Goal: Transaction & Acquisition: Book appointment/travel/reservation

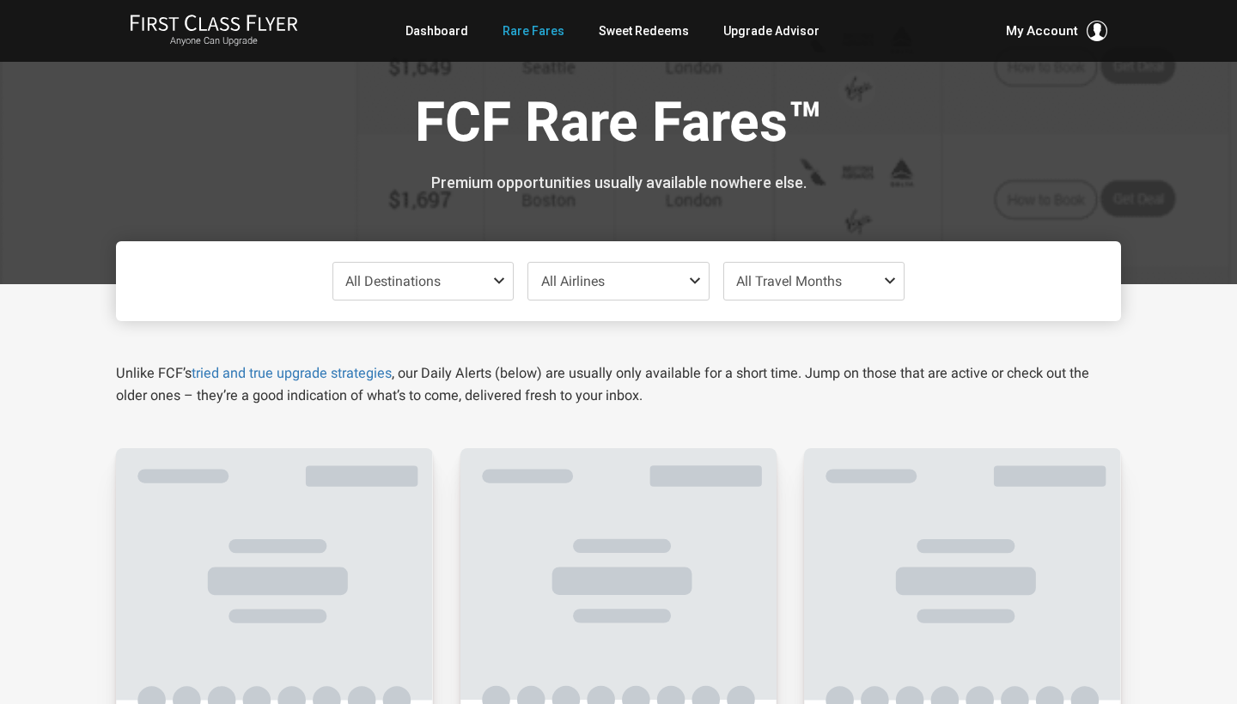
scroll to position [348, 0]
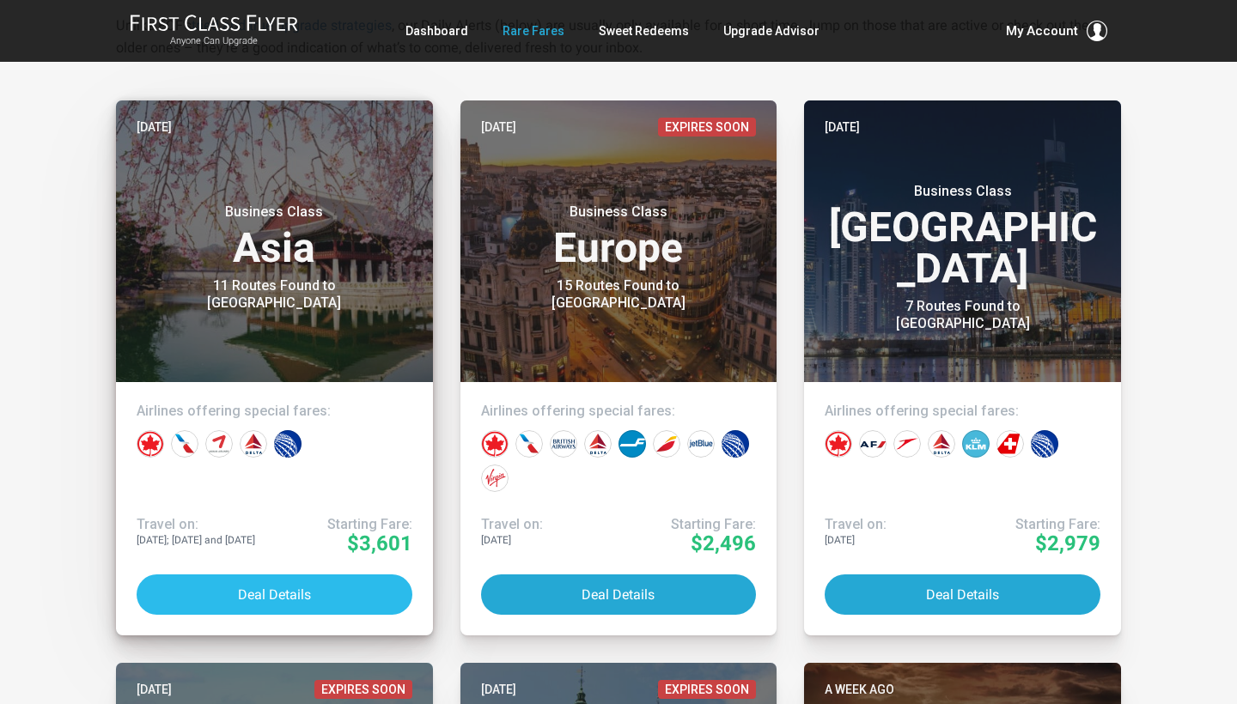
click at [223, 603] on button "Deal Details" at bounding box center [275, 594] width 276 height 40
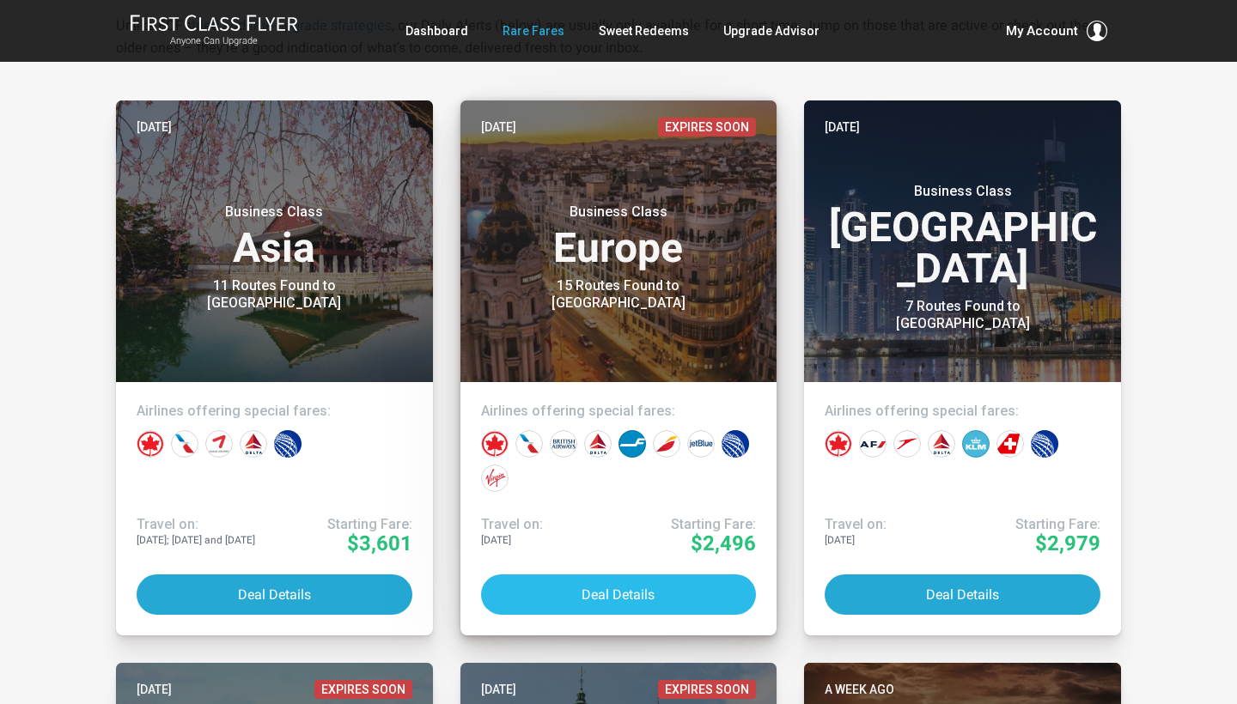
click at [596, 594] on button "Deal Details" at bounding box center [619, 594] width 276 height 40
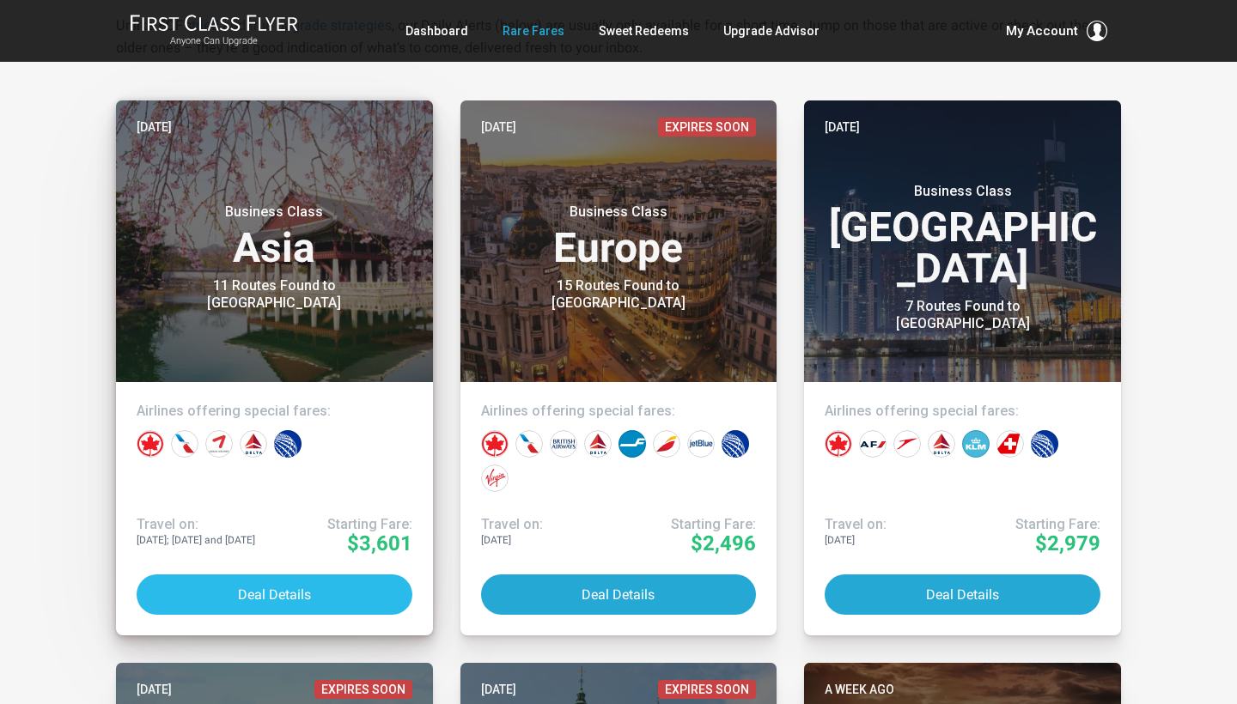
click at [235, 593] on button "Deal Details" at bounding box center [275, 594] width 276 height 40
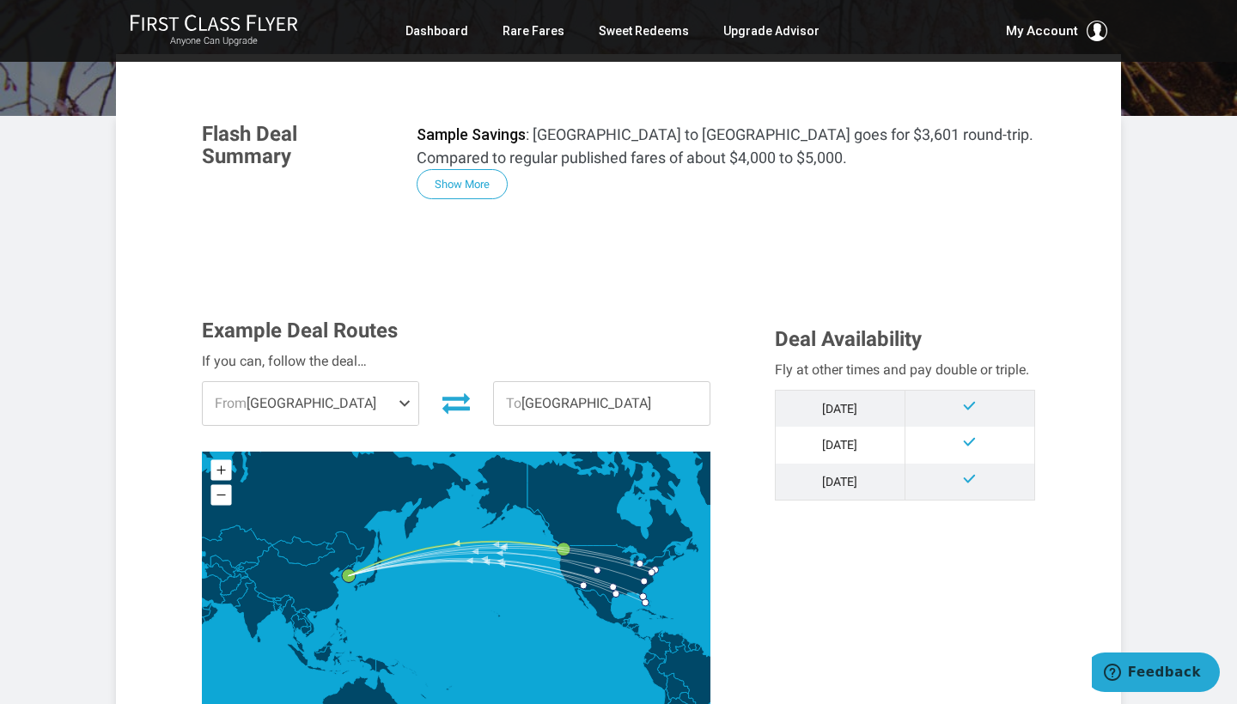
scroll to position [259, 0]
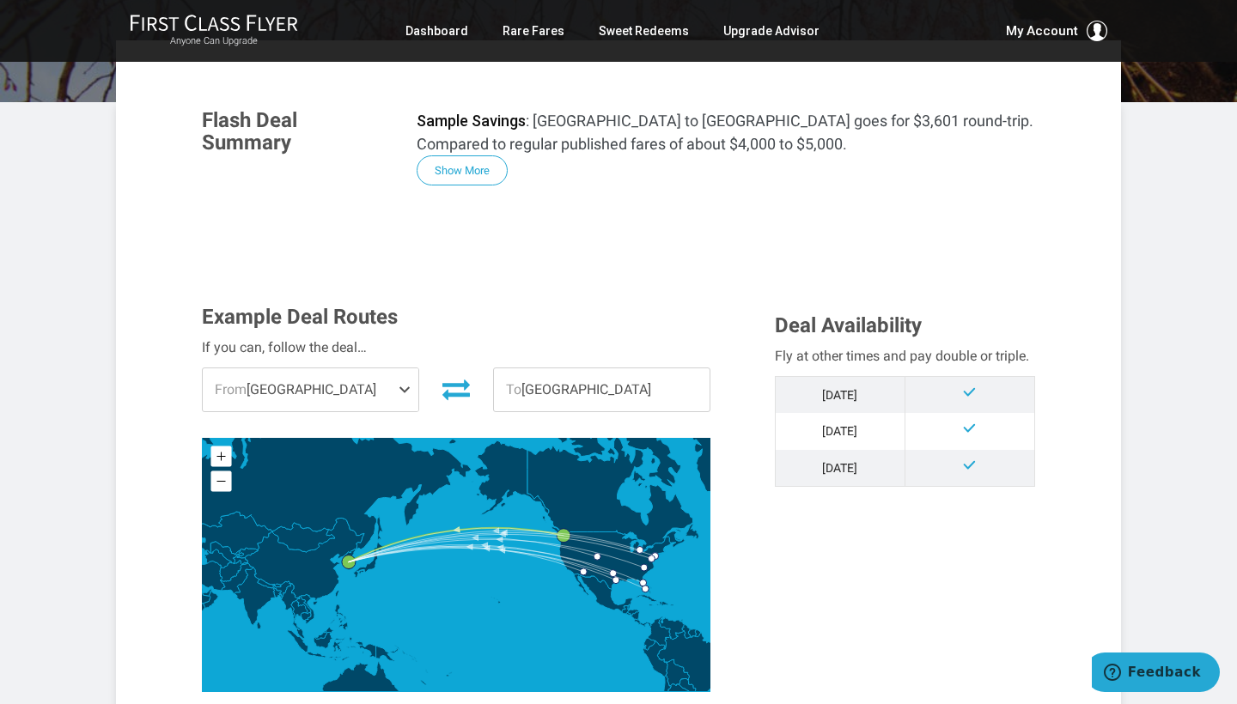
click at [405, 393] on span at bounding box center [408, 389] width 21 height 43
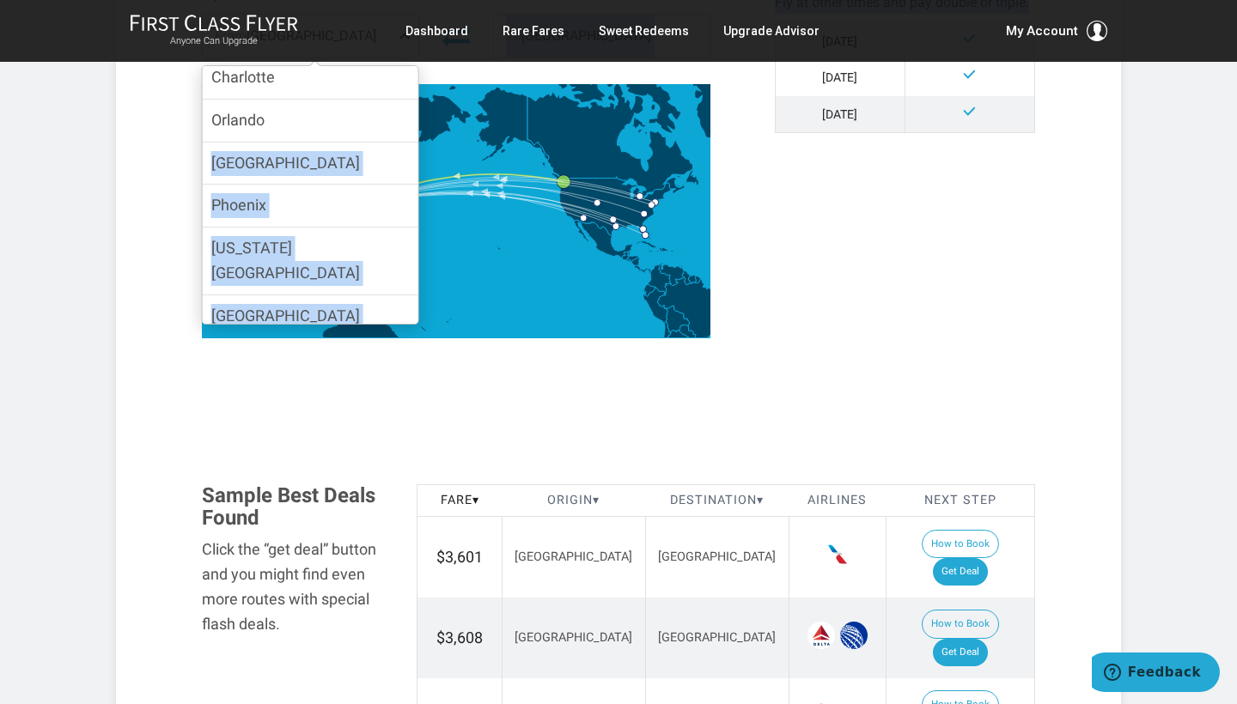
scroll to position [204, 0]
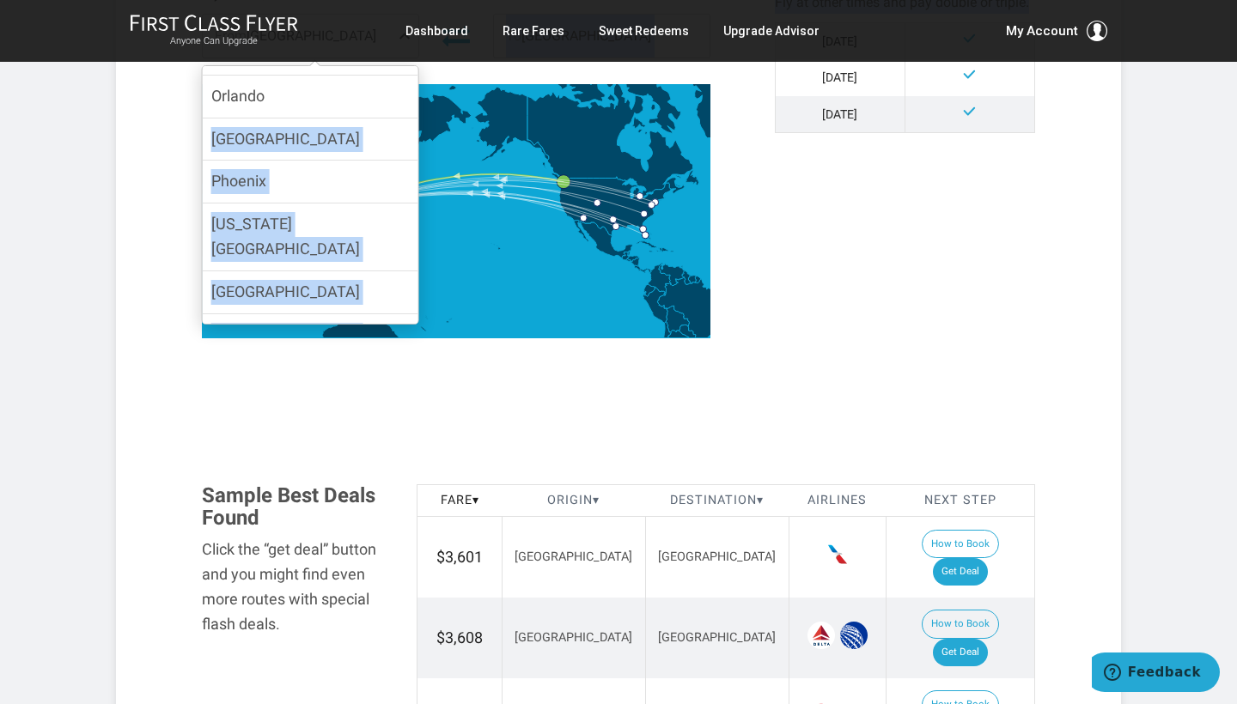
drag, startPoint x: 305, startPoint y: 306, endPoint x: 302, endPoint y: 362, distance: 56.7
click at [302, 363] on section "Example Deal Routes If you can, follow the deal… From Seattle Dallas Detroit Ph…" at bounding box center [618, 158] width 867 height 447
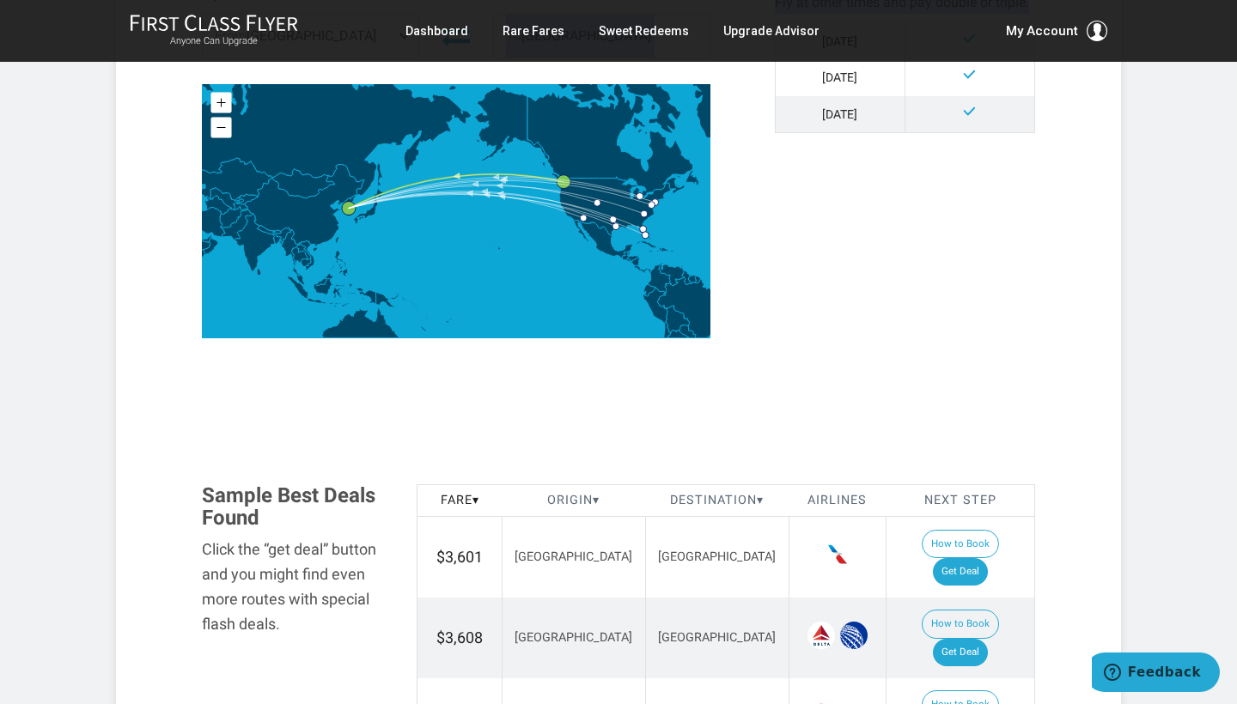
click at [164, 253] on section "Flash Deal Summary Sample Savings : Dallas to Seoul goes for $3,601 round-trip.…" at bounding box center [618, 643] width 1005 height 1913
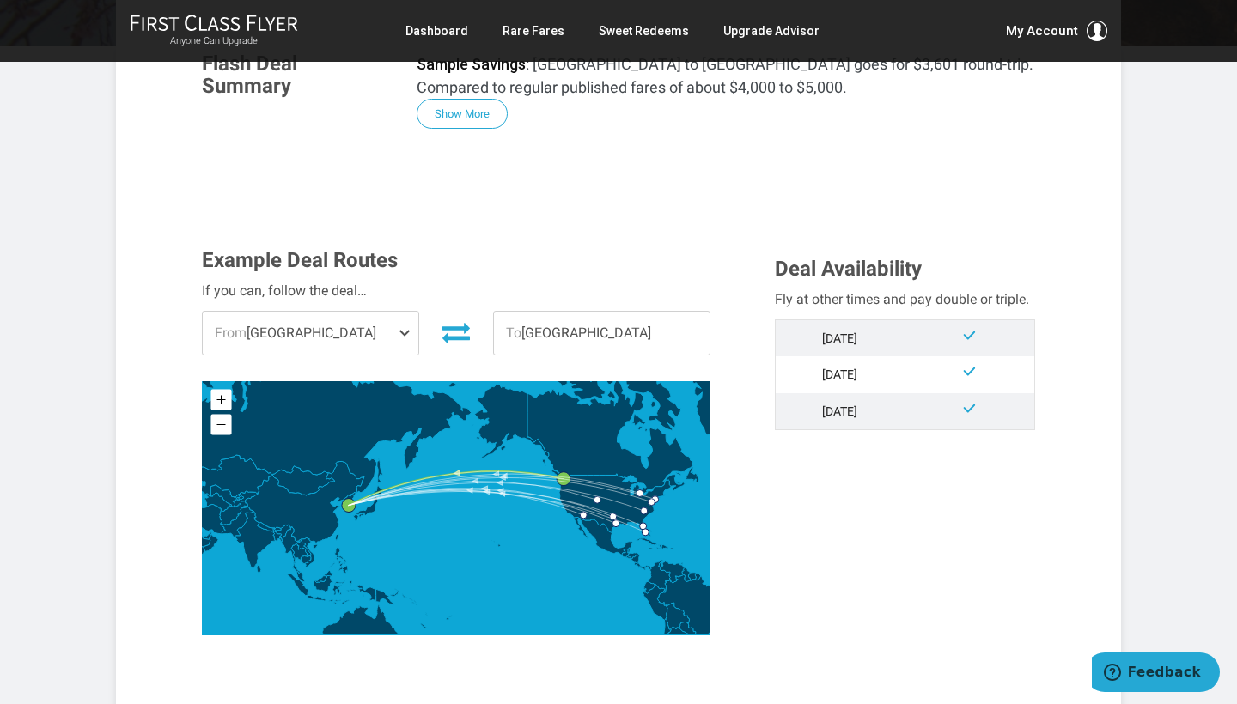
scroll to position [295, 0]
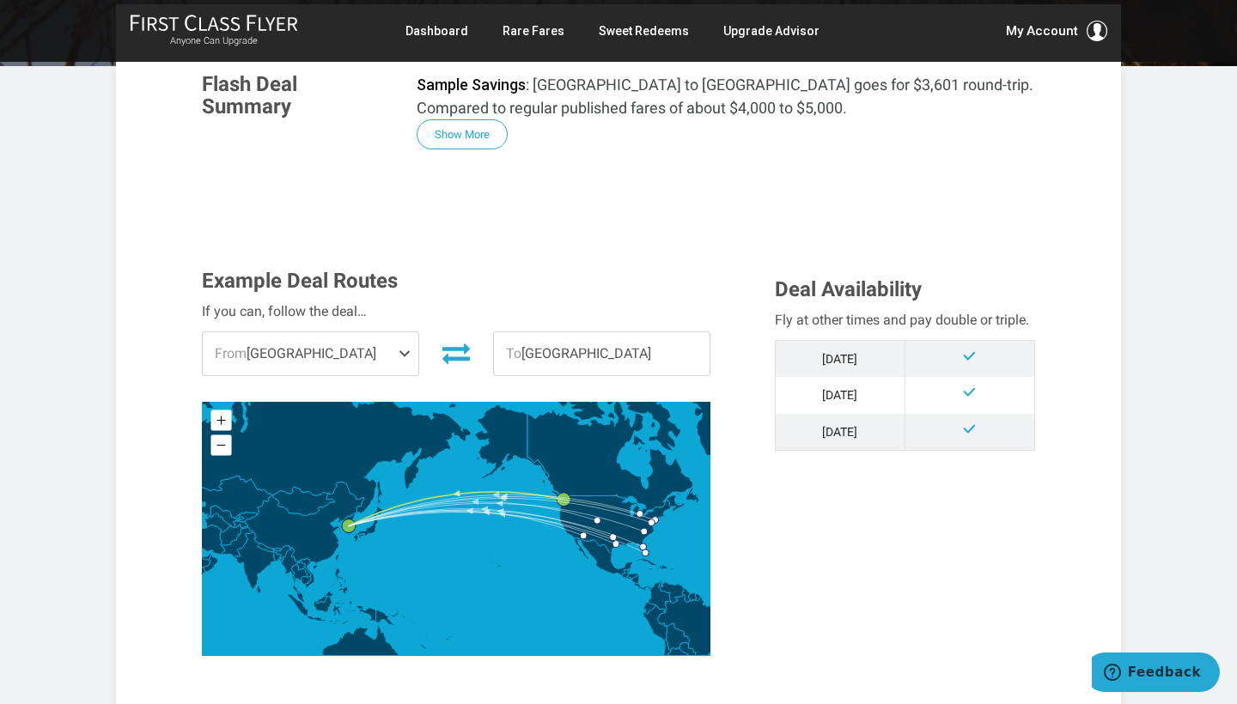
click at [380, 355] on span "From Seattle" at bounding box center [311, 353] width 216 height 43
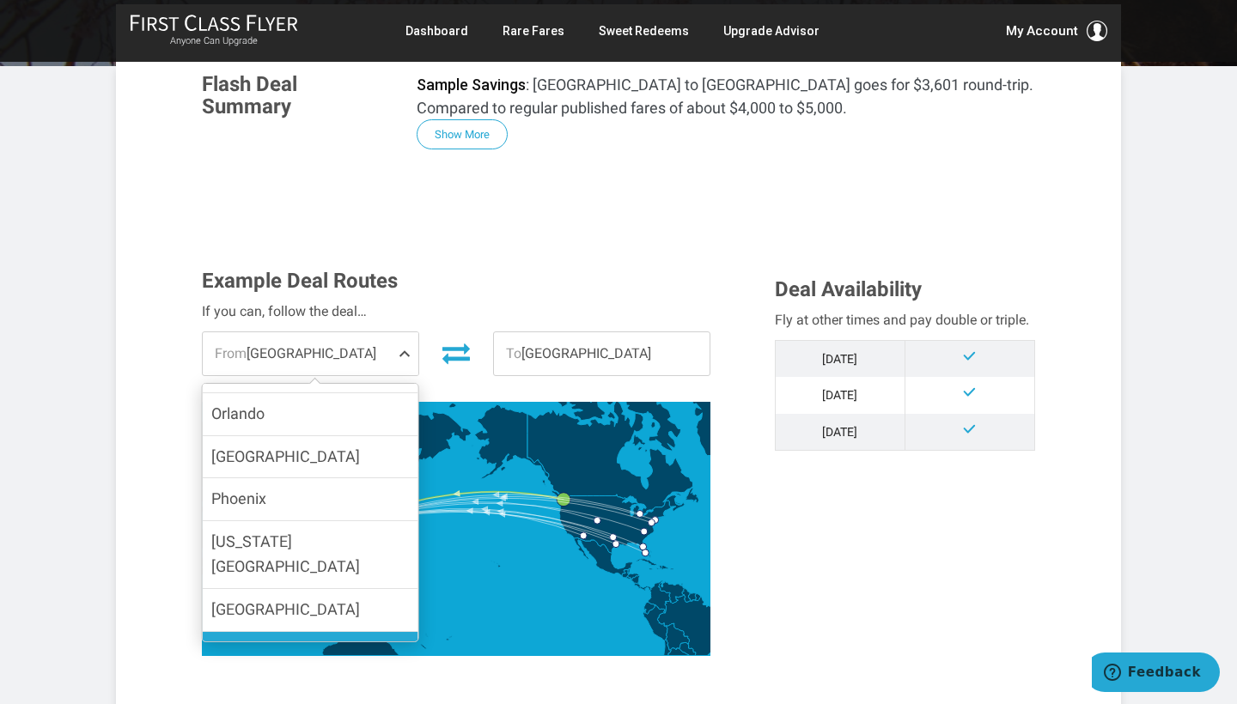
click at [307, 632] on label "[GEOGRAPHIC_DATA]" at bounding box center [311, 653] width 216 height 42
click at [0, 0] on input "[GEOGRAPHIC_DATA]" at bounding box center [0, 0] width 0 height 0
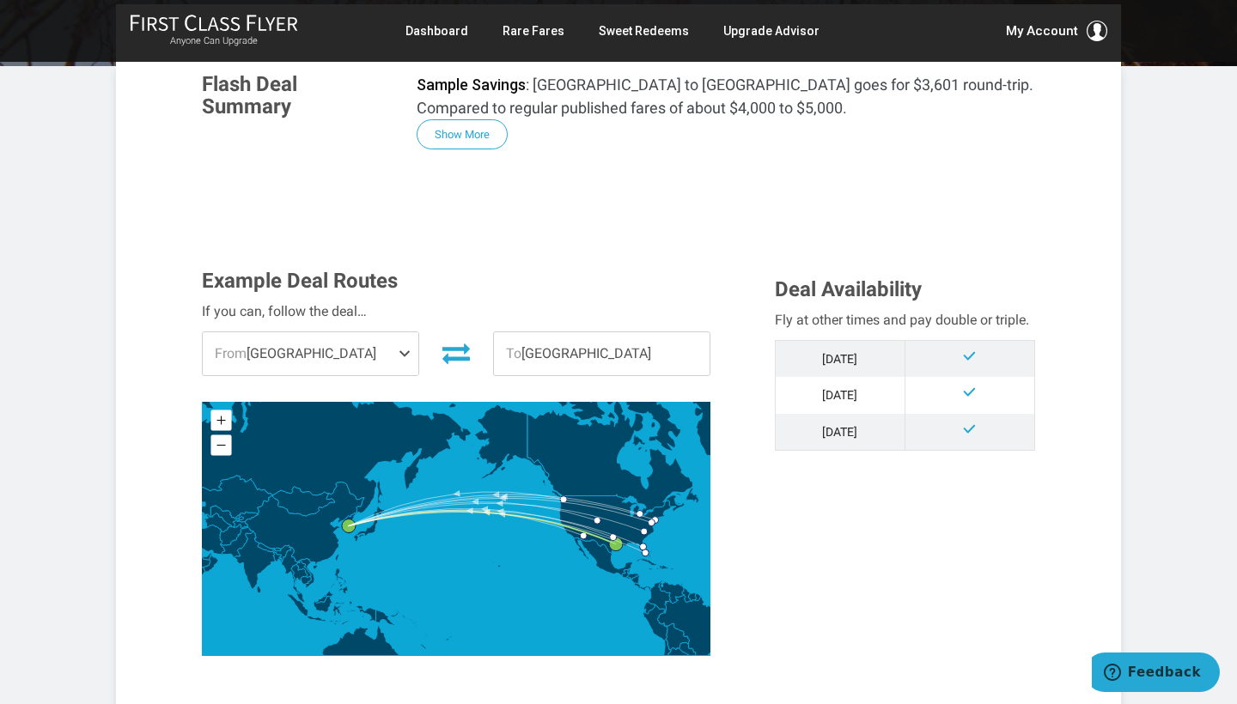
click at [933, 580] on div "Example Deal Routes If you can, follow the deal… From Houston Dallas Detroit Ph…" at bounding box center [618, 476] width 859 height 412
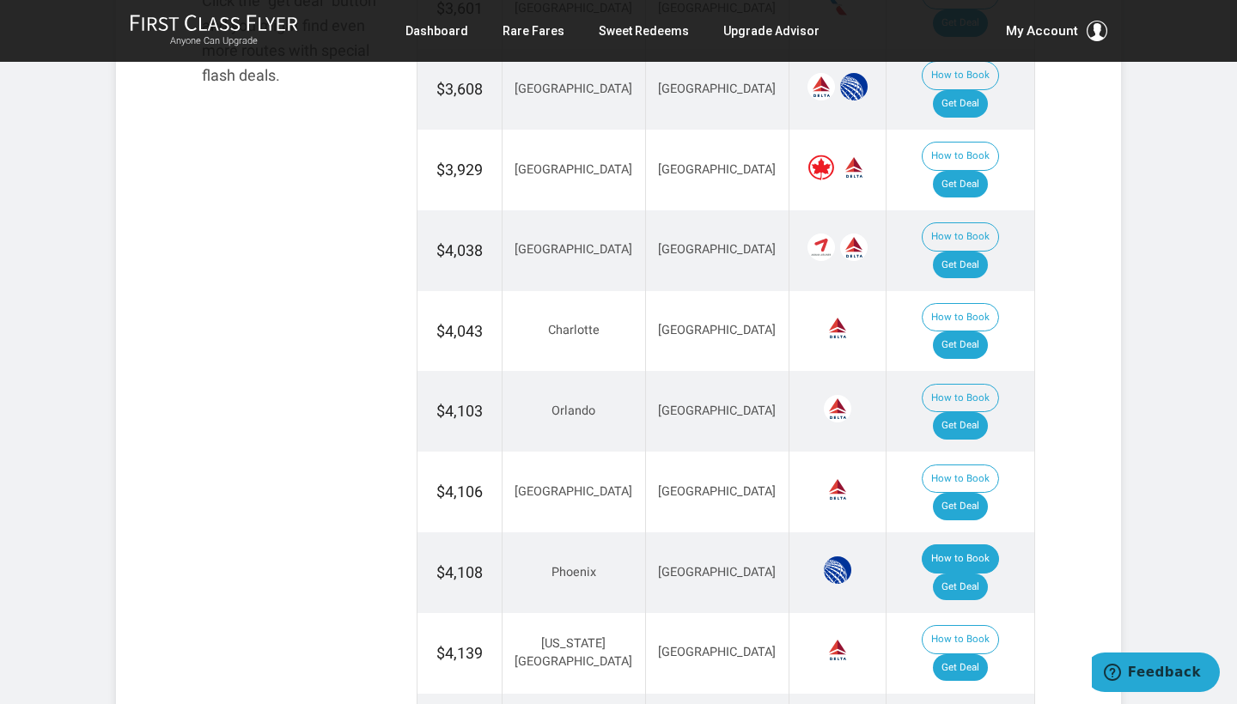
scroll to position [1164, 0]
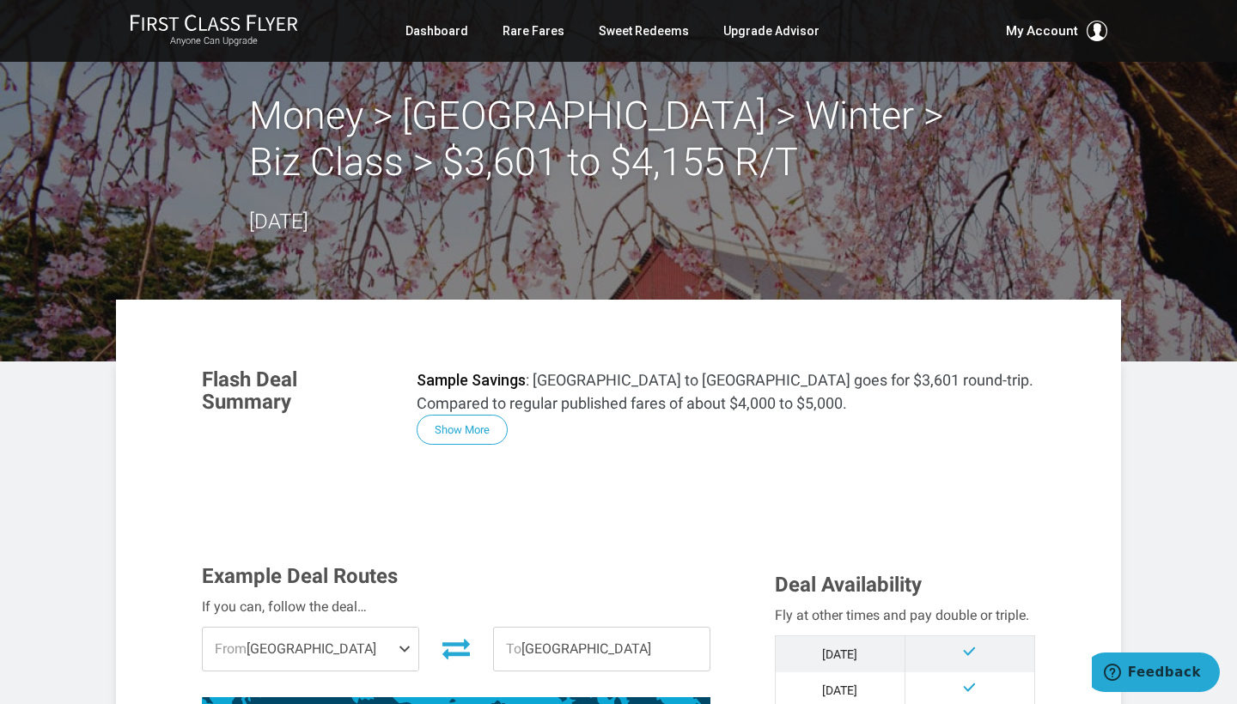
click at [398, 652] on span at bounding box center [408, 649] width 21 height 43
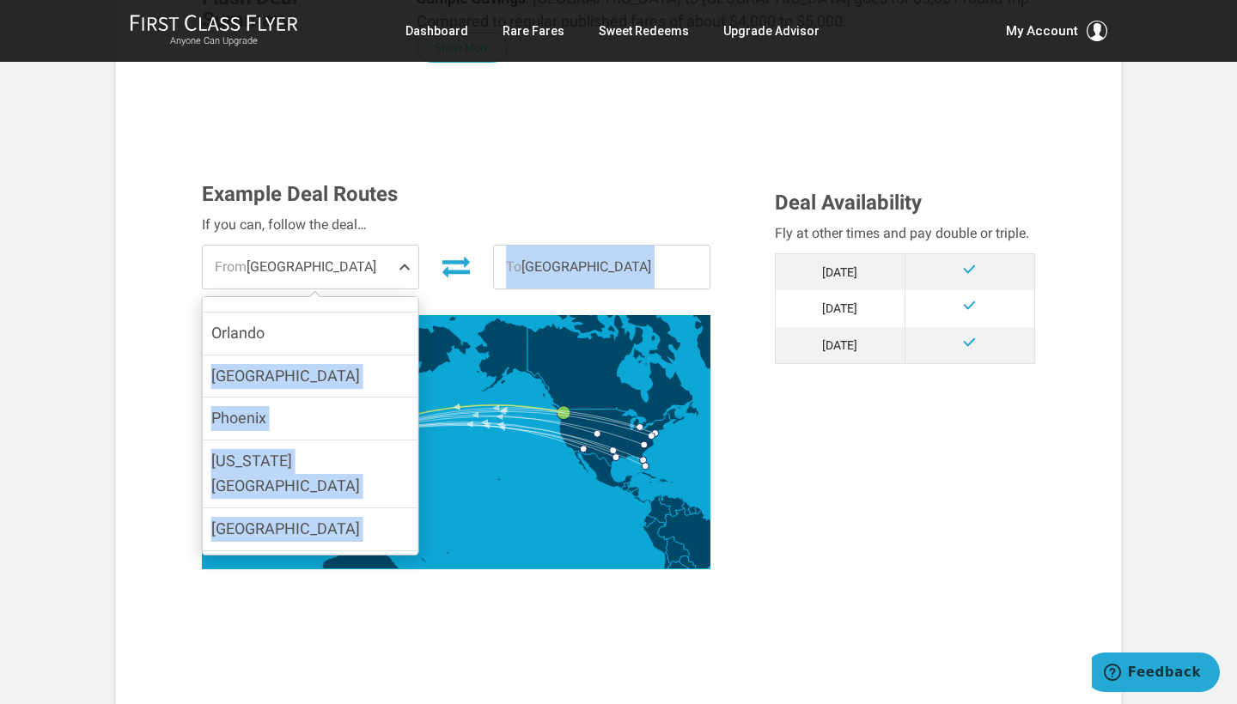
scroll to position [204, 0]
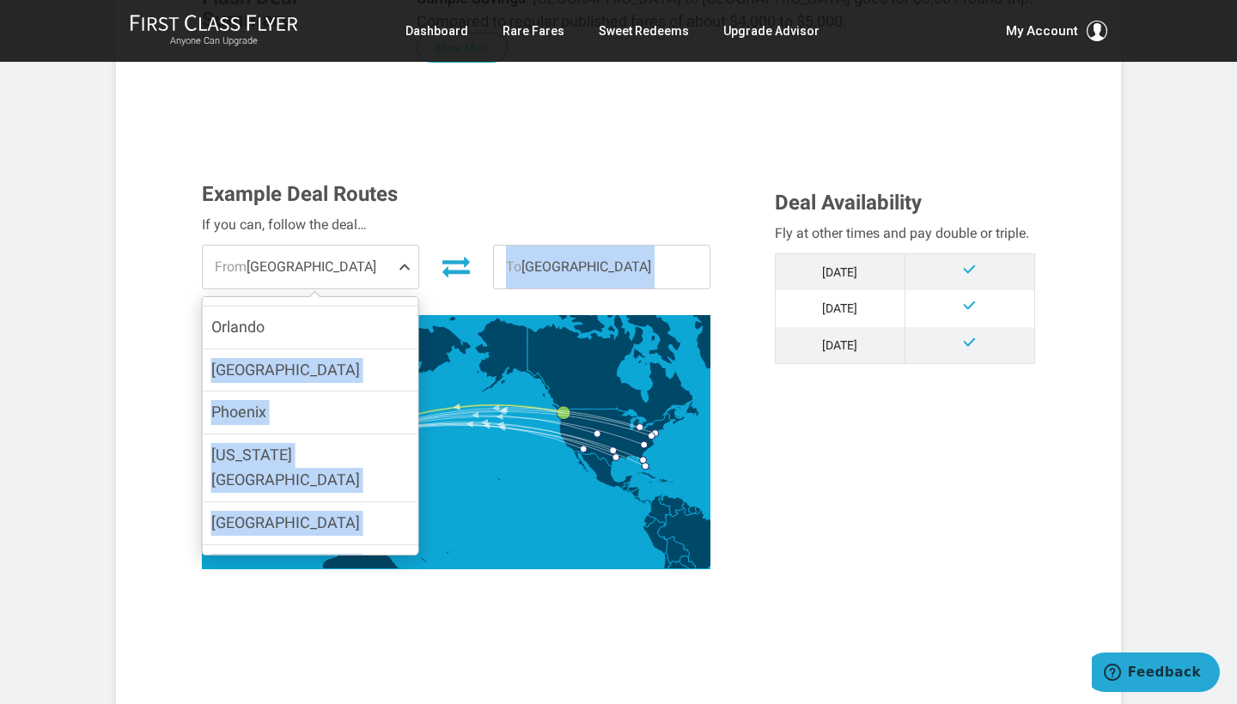
drag, startPoint x: 365, startPoint y: 527, endPoint x: 362, endPoint y: 570, distance: 43.1
click at [362, 570] on div "Example Deal Routes If you can, follow the deal… From Seattle Dallas Detroit Ph…" at bounding box center [475, 380] width 573 height 395
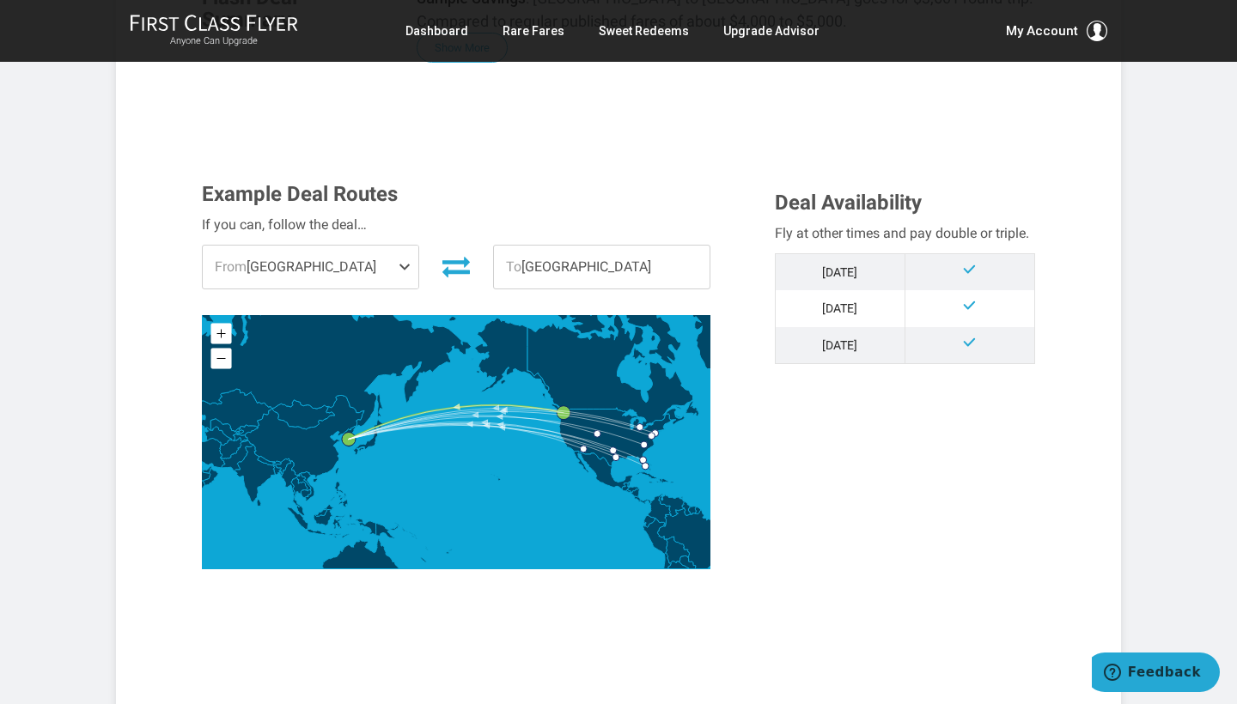
click at [401, 262] on span at bounding box center [408, 267] width 21 height 43
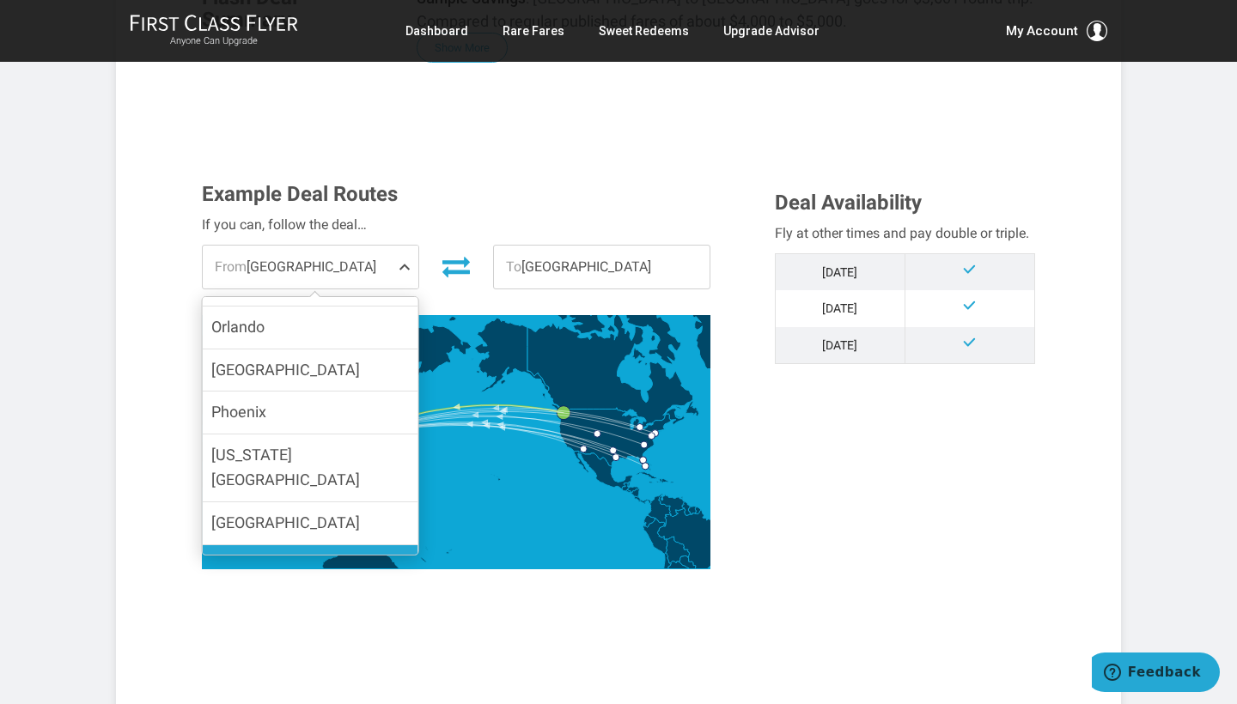
click at [296, 545] on label "[GEOGRAPHIC_DATA]" at bounding box center [311, 566] width 216 height 42
click at [0, 0] on input "[GEOGRAPHIC_DATA]" at bounding box center [0, 0] width 0 height 0
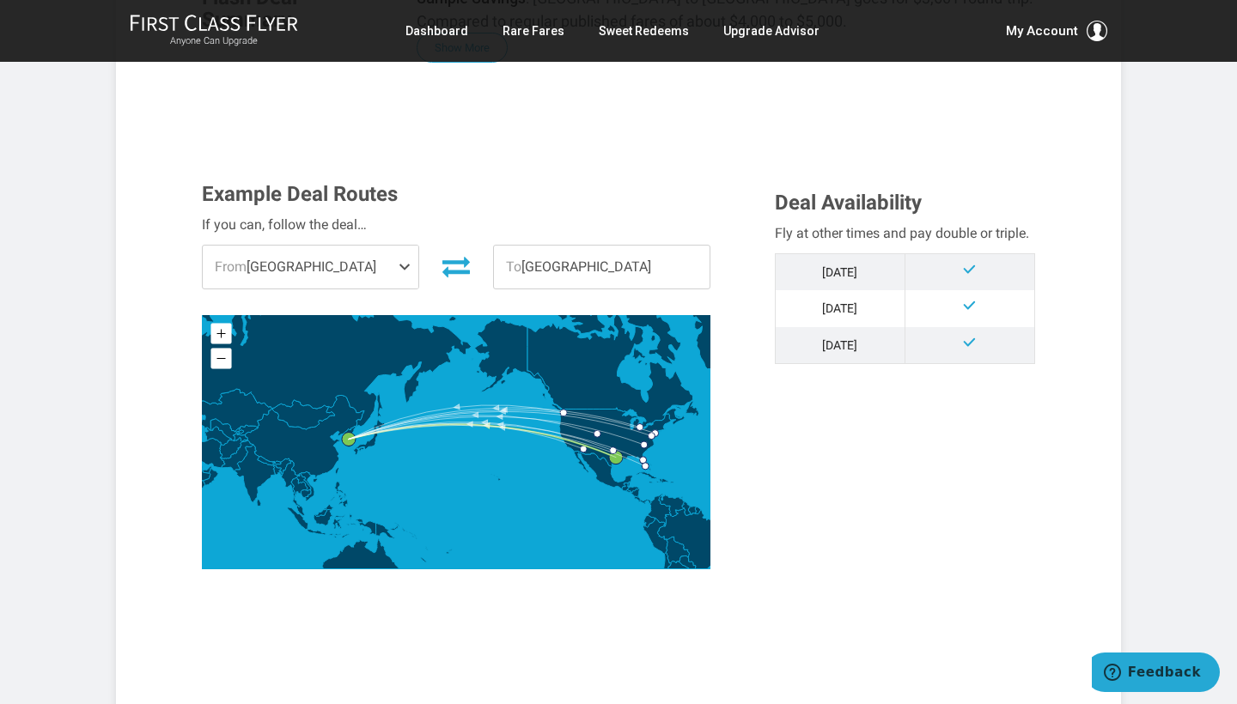
click at [814, 554] on div "Example Deal Routes If you can, follow the deal… From Houston Dallas Detroit Ph…" at bounding box center [618, 389] width 859 height 412
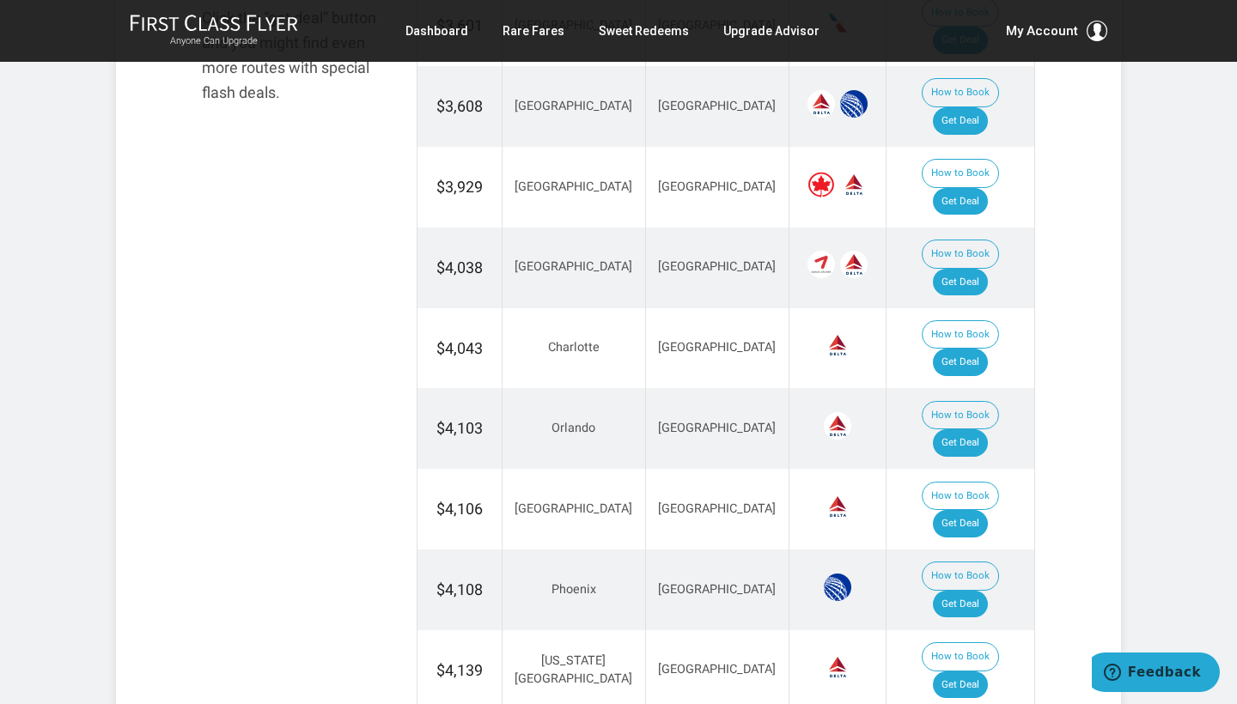
scroll to position [1152, 0]
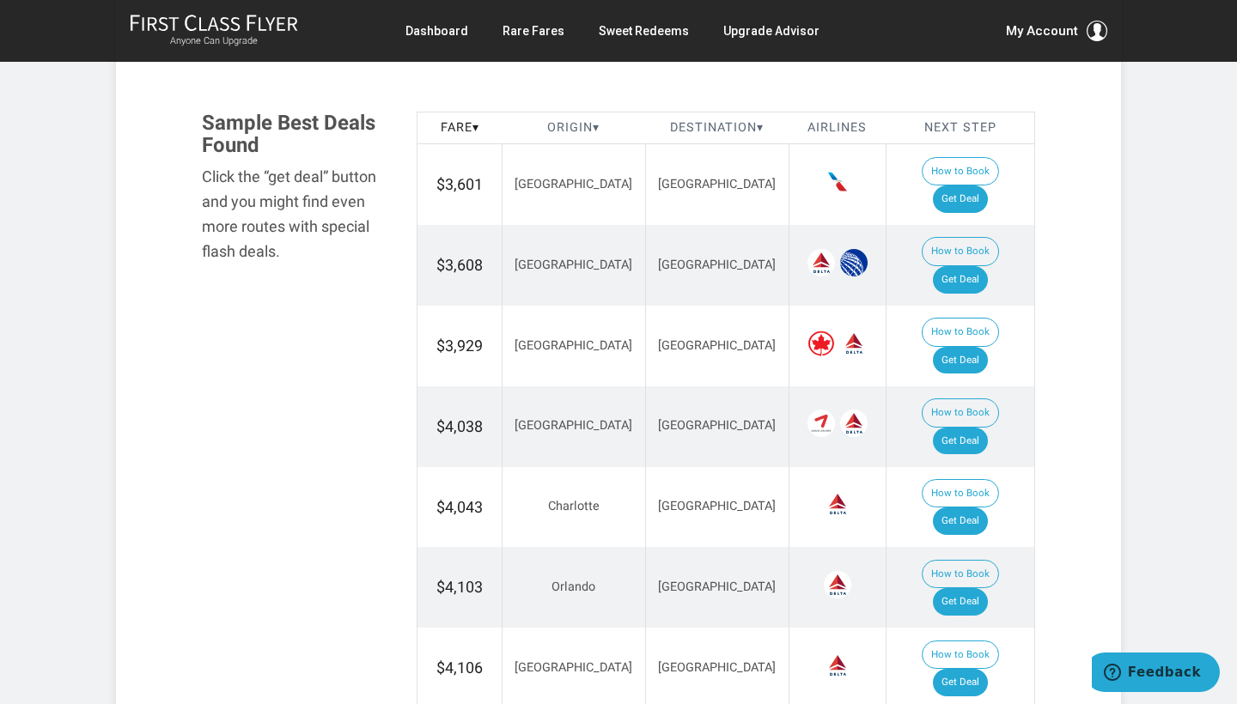
scroll to position [976, 0]
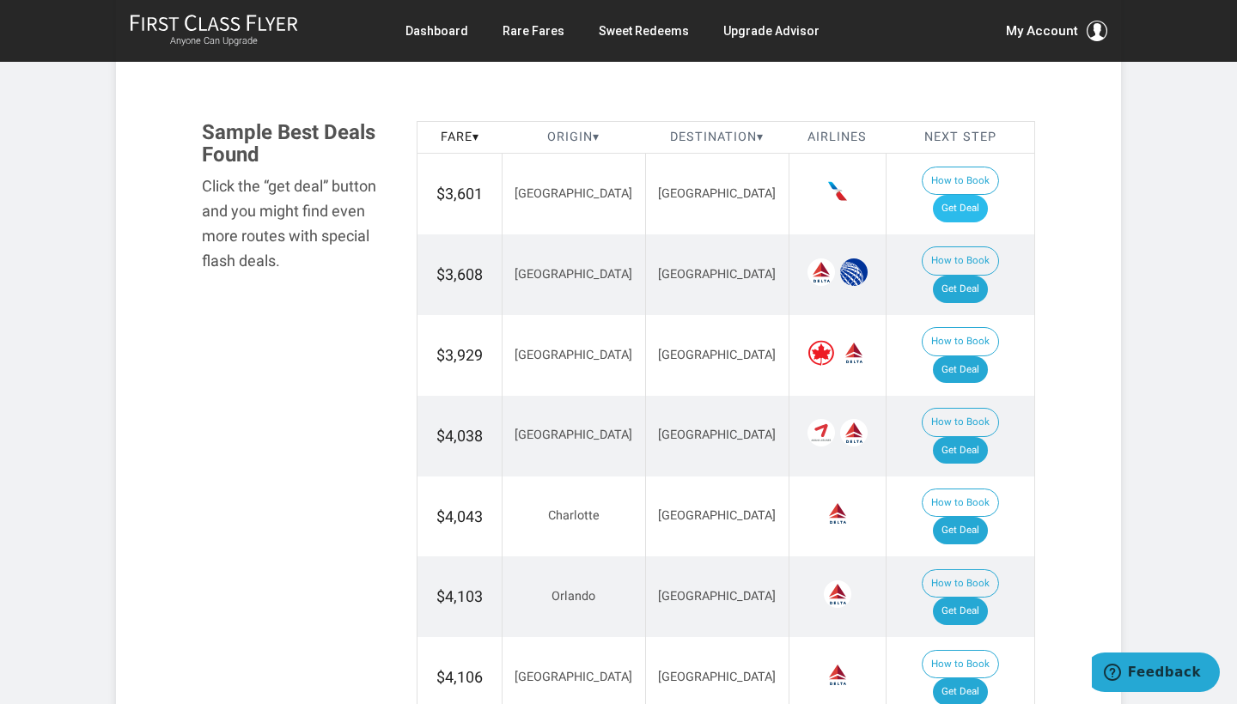
click at [979, 195] on link "Get Deal" at bounding box center [960, 208] width 55 height 27
